Goal: Understand process/instructions: Learn how to perform a task or action

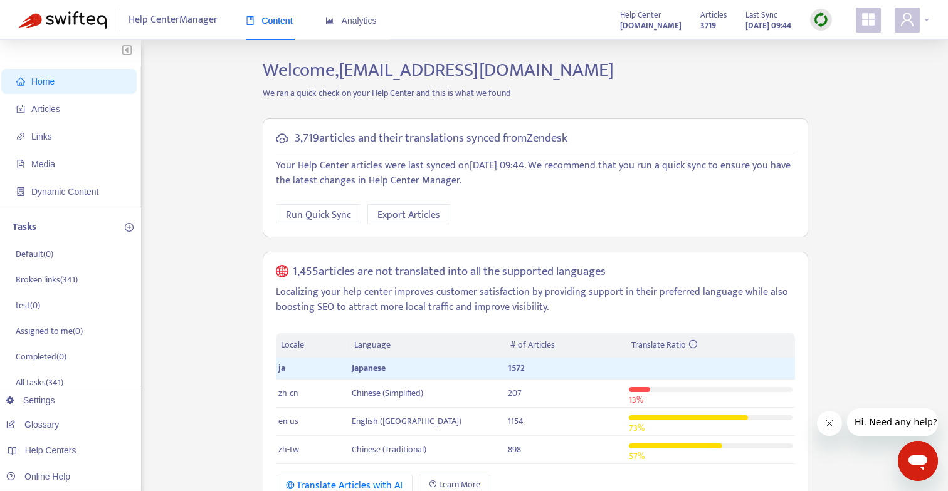
click at [906, 24] on icon "user" at bounding box center [906, 19] width 15 height 15
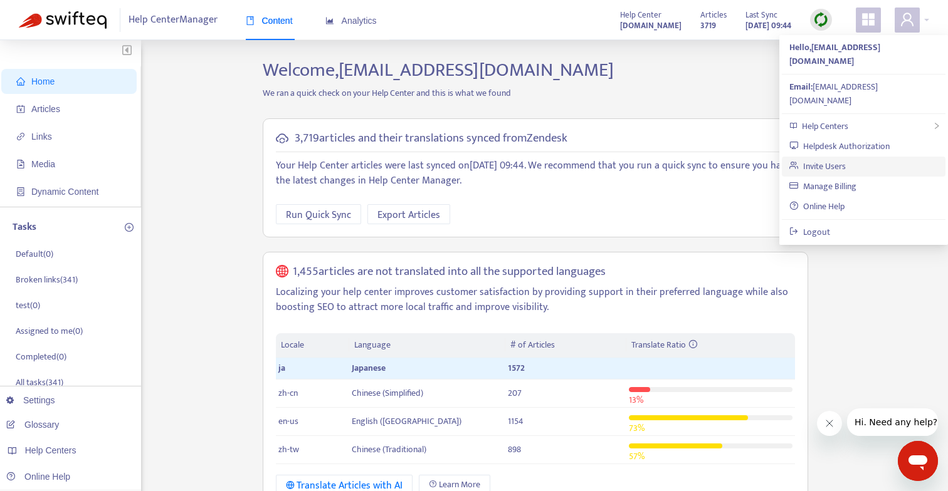
click at [845, 159] on link "Invite Users" at bounding box center [817, 166] width 56 height 14
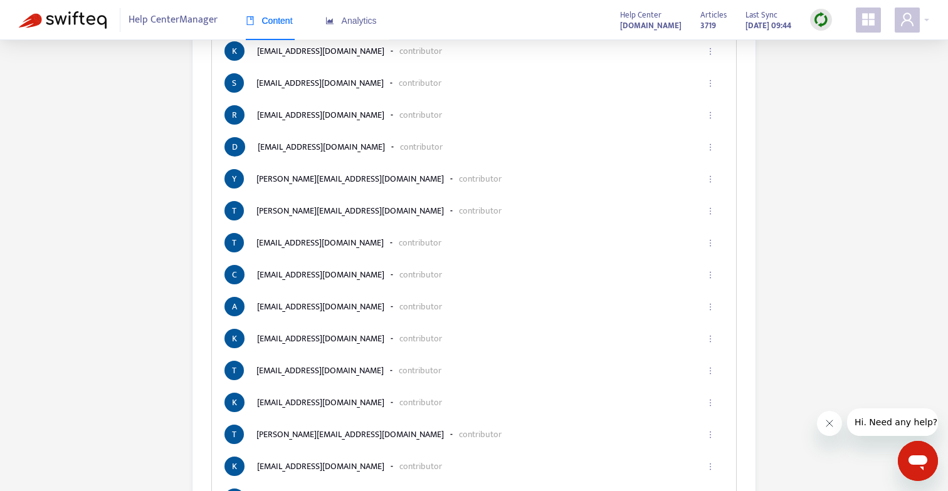
scroll to position [480, 0]
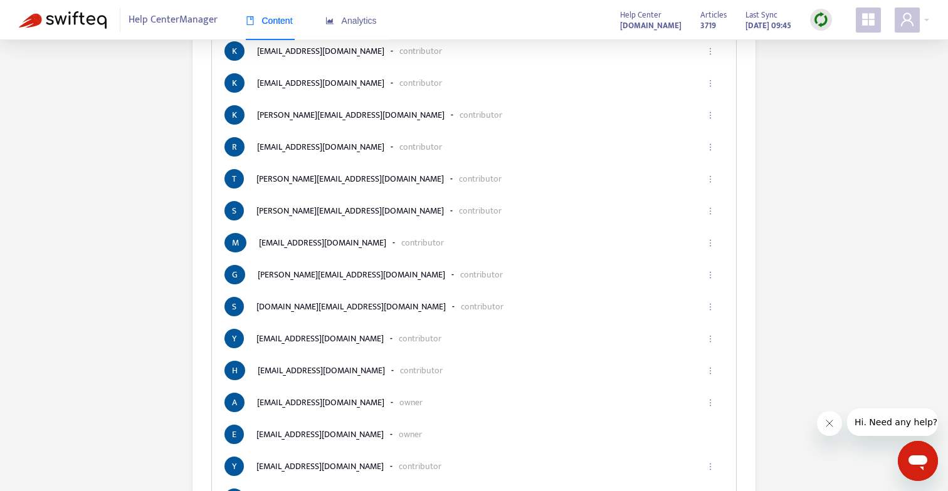
scroll to position [2011, 0]
